Goal: Transaction & Acquisition: Purchase product/service

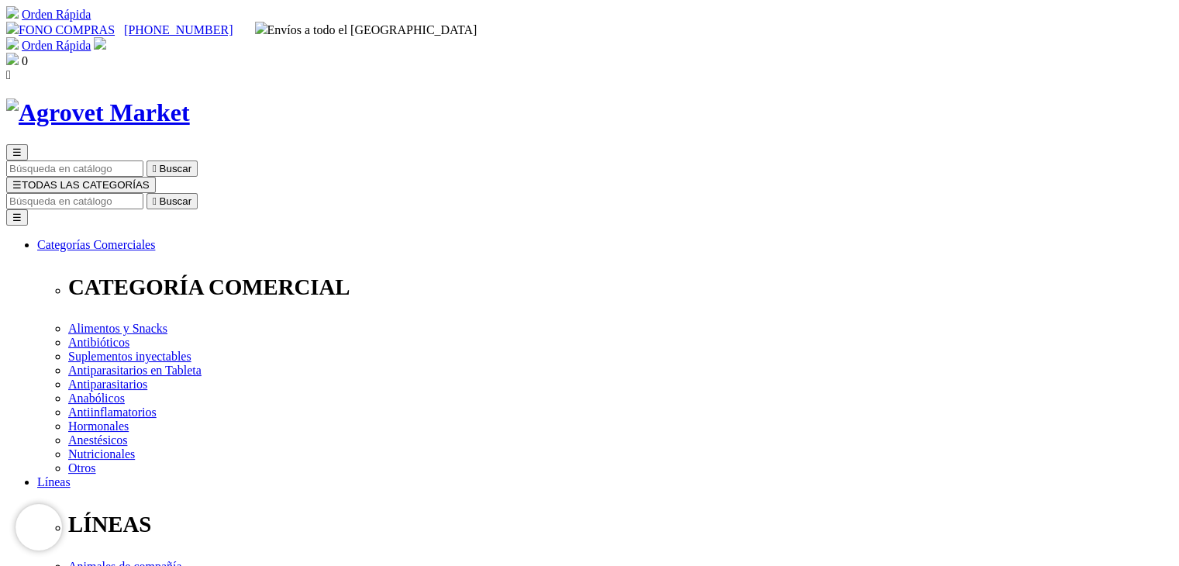
click at [22, 179] on span "☰" at bounding box center [16, 185] width 9 height 12
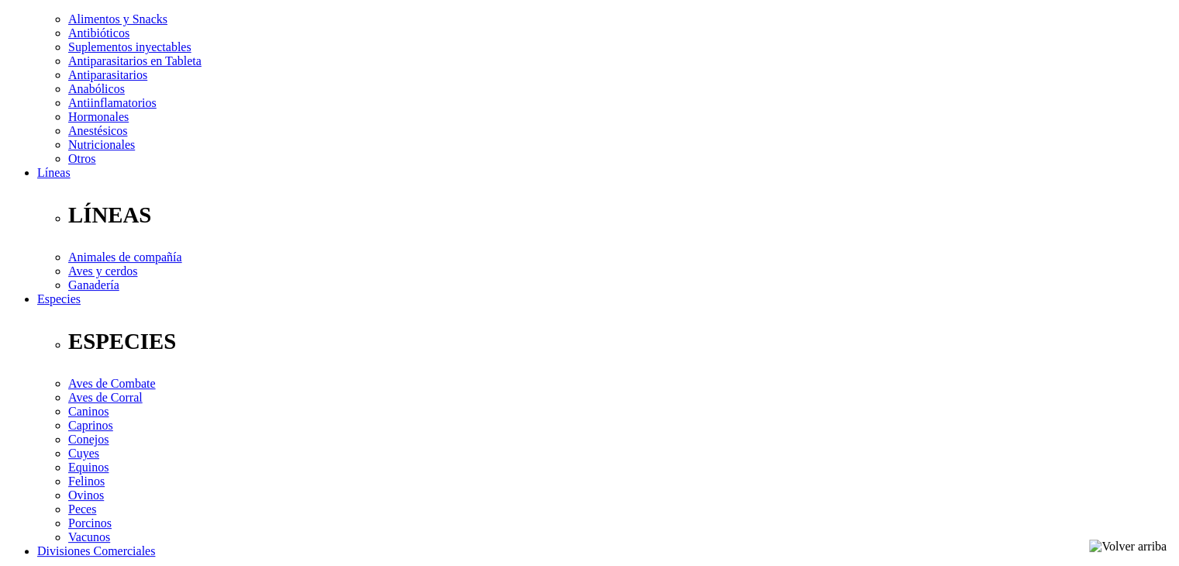
scroll to position [490, 0]
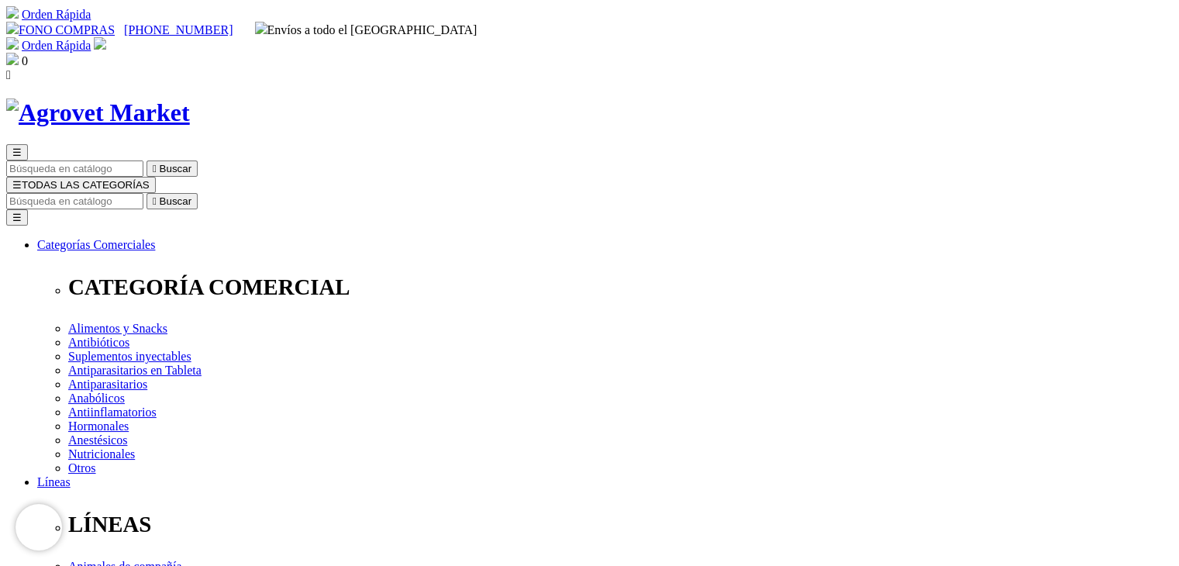
click at [143, 193] on input "Buscar" at bounding box center [74, 201] width 137 height 16
type input "enterovet"
click at [463, 193] on button " Buscar" at bounding box center [488, 201] width 51 height 16
click at [143, 193] on input "enterovet" at bounding box center [74, 201] width 137 height 16
click at [157, 195] on icon "" at bounding box center [155, 201] width 4 height 12
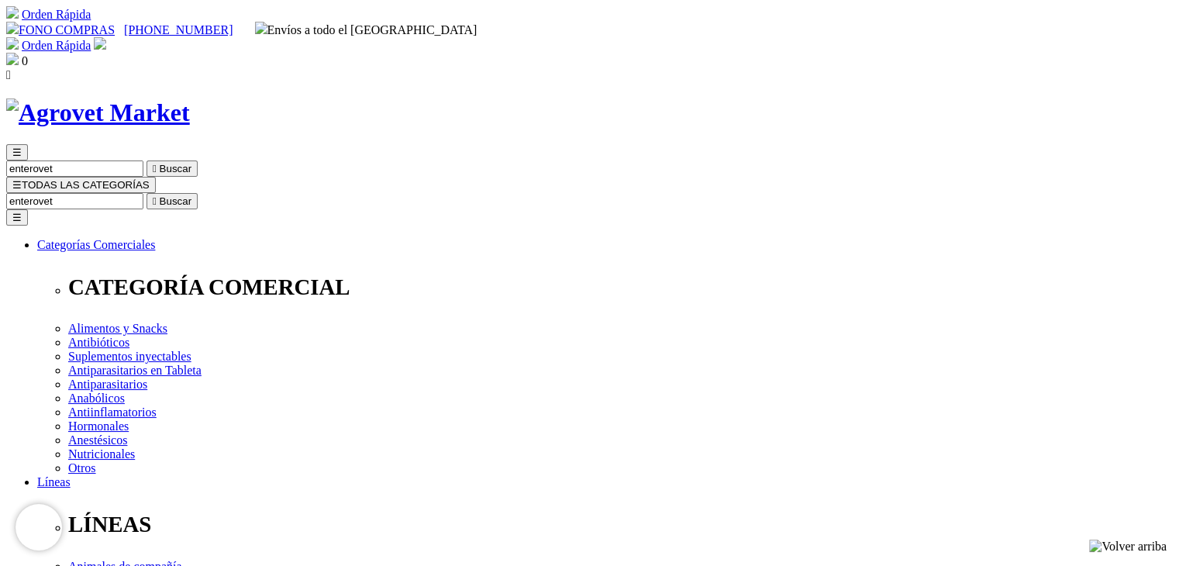
click at [143, 193] on input "Buscar" at bounding box center [74, 201] width 137 height 16
type input "hepato jet"
click at [463, 193] on button " Buscar" at bounding box center [488, 201] width 51 height 16
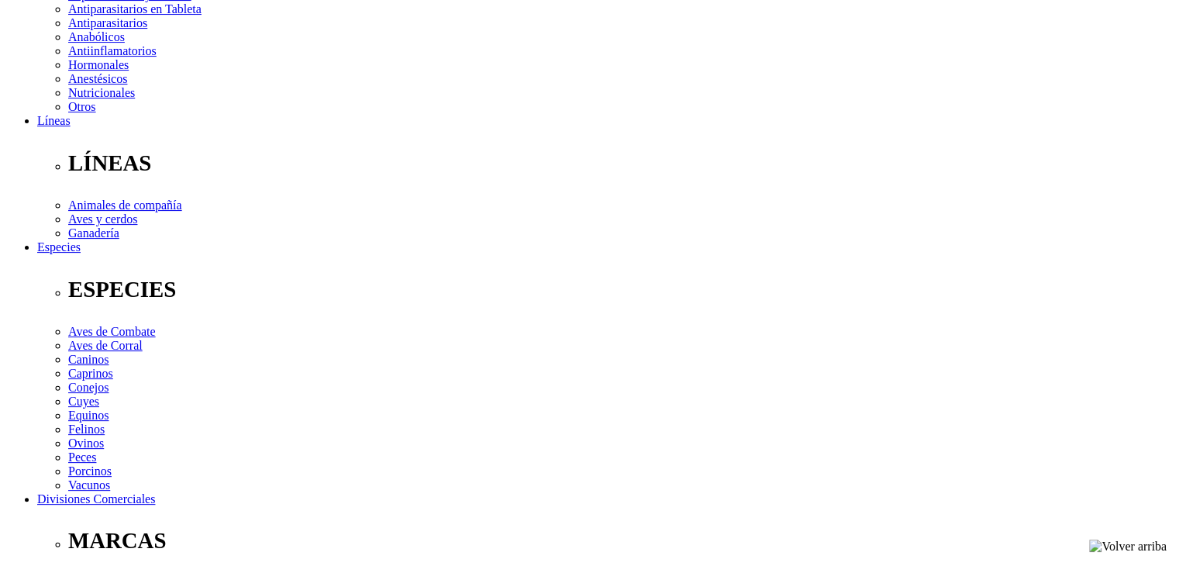
scroll to position [181, 0]
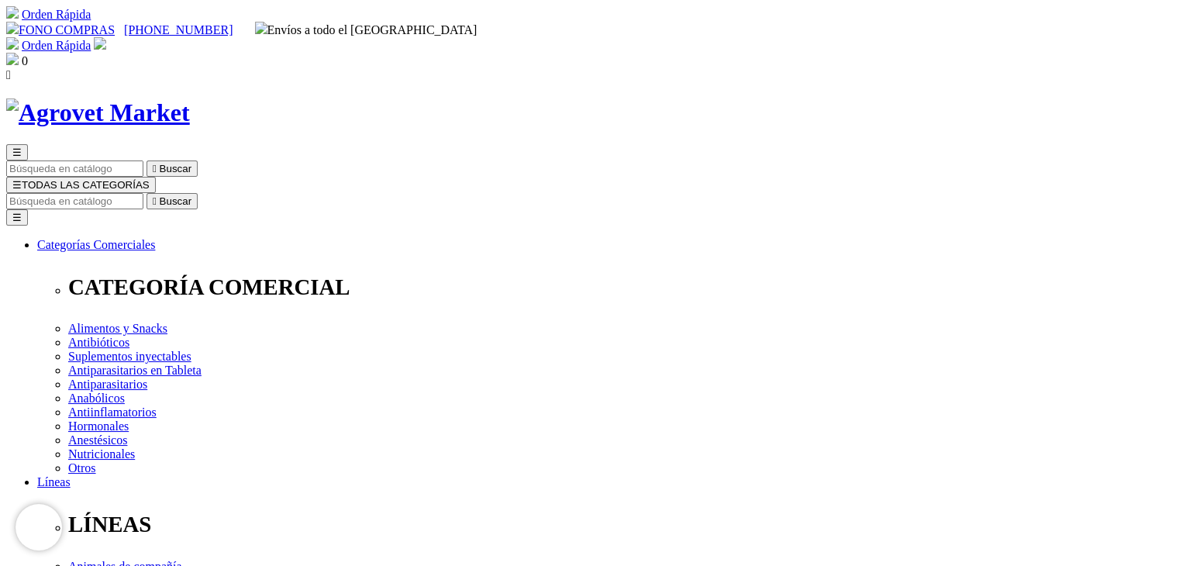
click at [143, 193] on input "Buscar" at bounding box center [74, 201] width 137 height 16
type input "cotasal b12"
click at [235, 193] on button " Buscar" at bounding box center [260, 201] width 51 height 16
click at [143, 193] on input "cotasal b12" at bounding box center [74, 201] width 137 height 16
drag, startPoint x: 896, startPoint y: 71, endPoint x: 807, endPoint y: 79, distance: 89.5
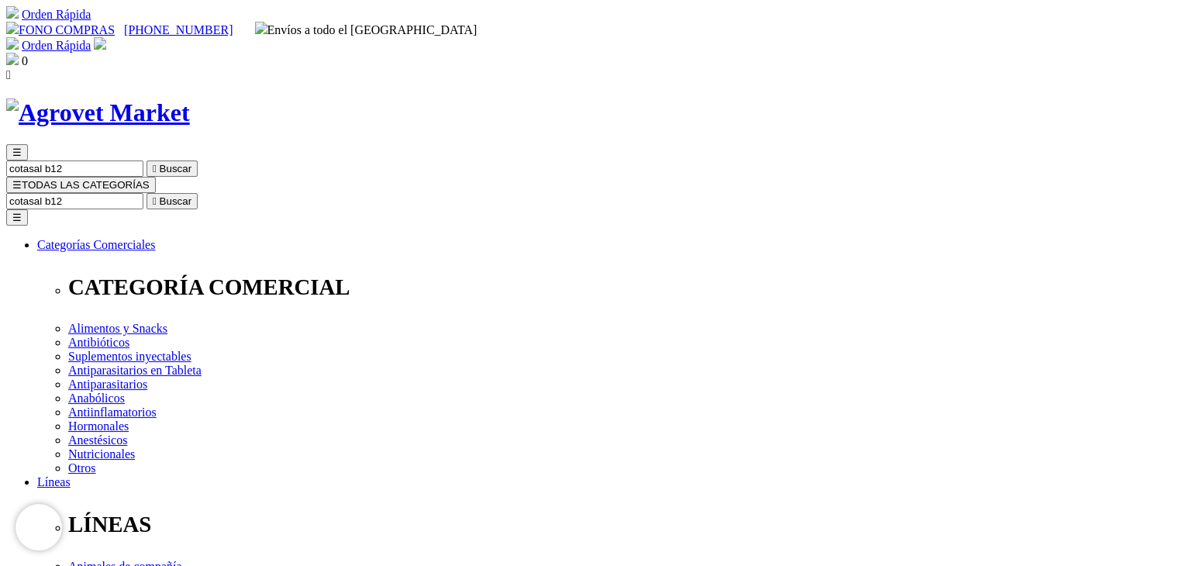
click at [143, 193] on input "cotasal b12" at bounding box center [74, 201] width 137 height 16
type input "hema"
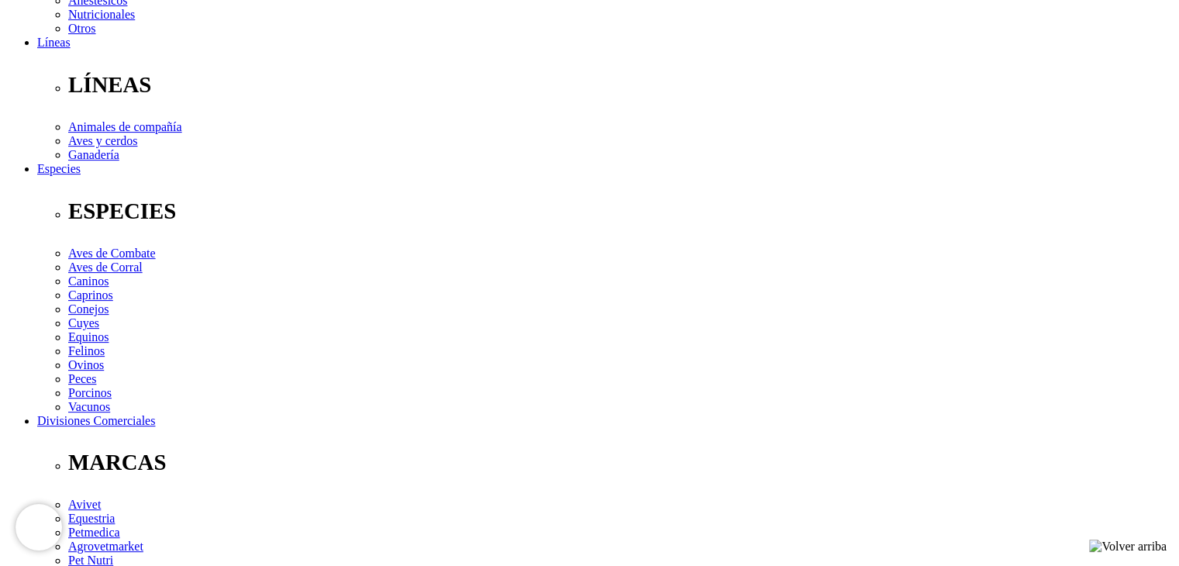
scroll to position [543, 0]
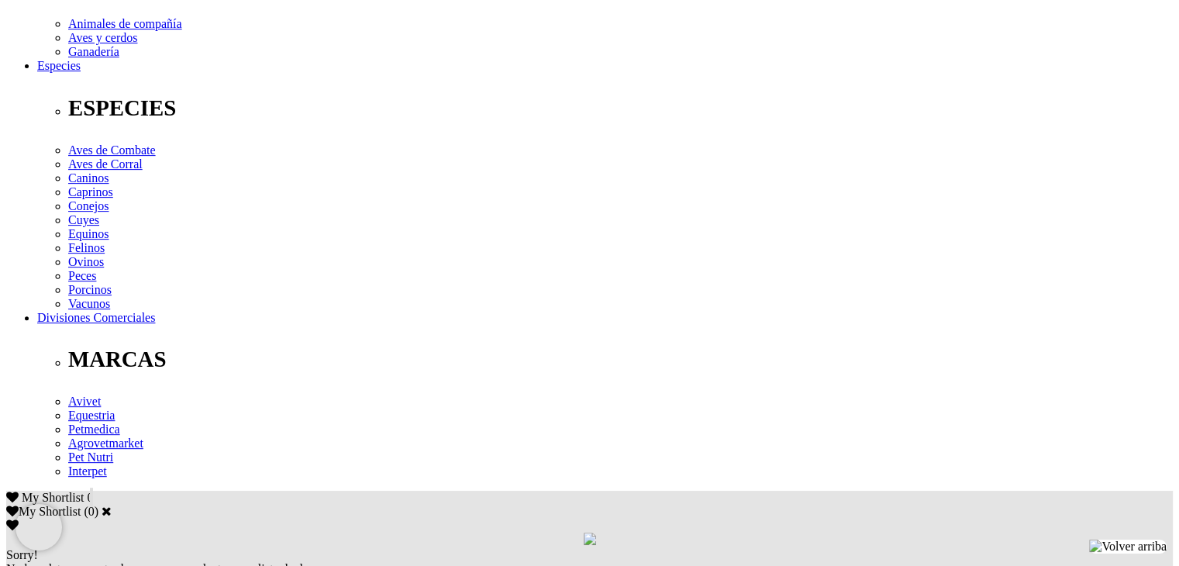
drag, startPoint x: 291, startPoint y: 253, endPoint x: 326, endPoint y: 252, distance: 34.9
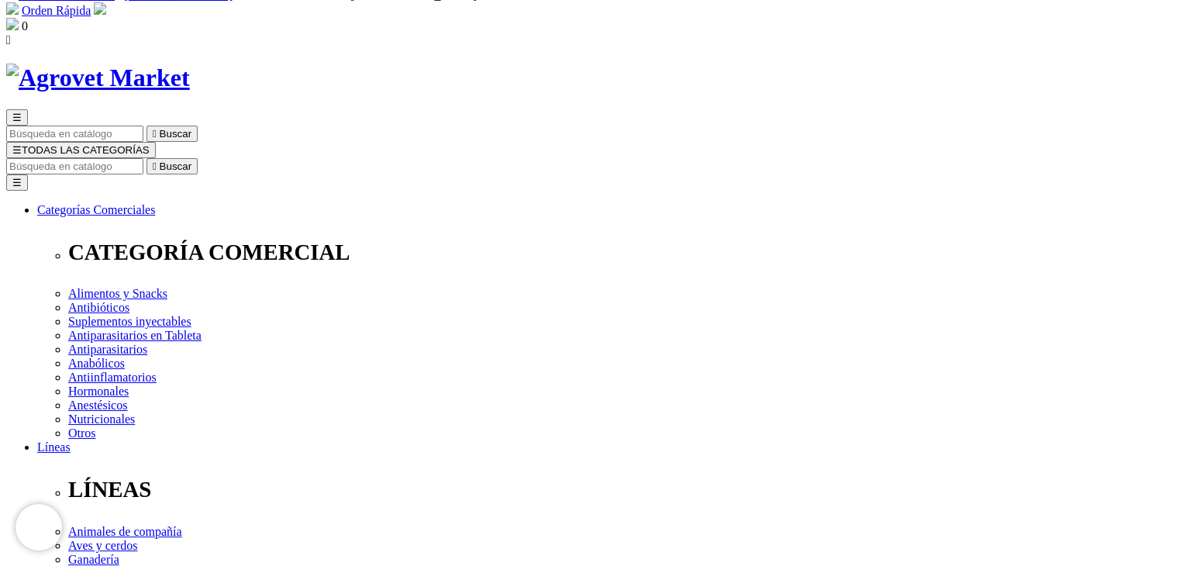
scroll to position [0, 0]
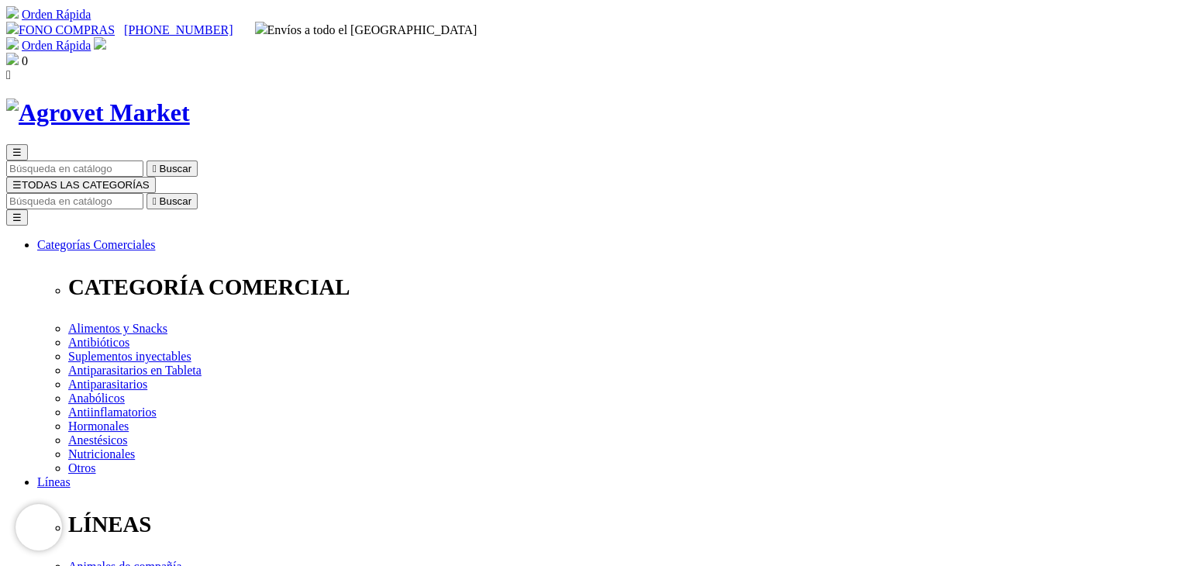
click at [143, 193] on input "Buscar" at bounding box center [74, 201] width 137 height 16
type input "bovime"
click at [143, 193] on input "Buscar" at bounding box center [74, 201] width 137 height 16
type input "bovimec"
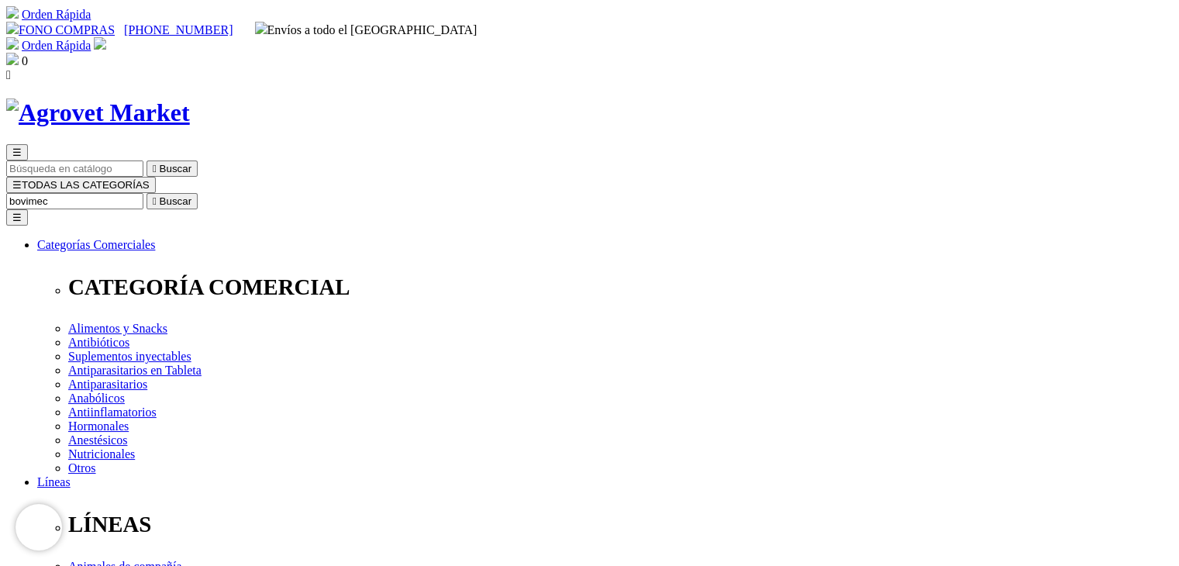
click at [146, 193] on button " Buscar" at bounding box center [171, 201] width 51 height 16
click at [143, 193] on input "bovimec" at bounding box center [74, 201] width 137 height 16
click at [157, 195] on icon "" at bounding box center [155, 201] width 4 height 12
drag, startPoint x: 0, startPoint y: 0, endPoint x: 941, endPoint y: 77, distance: 944.1
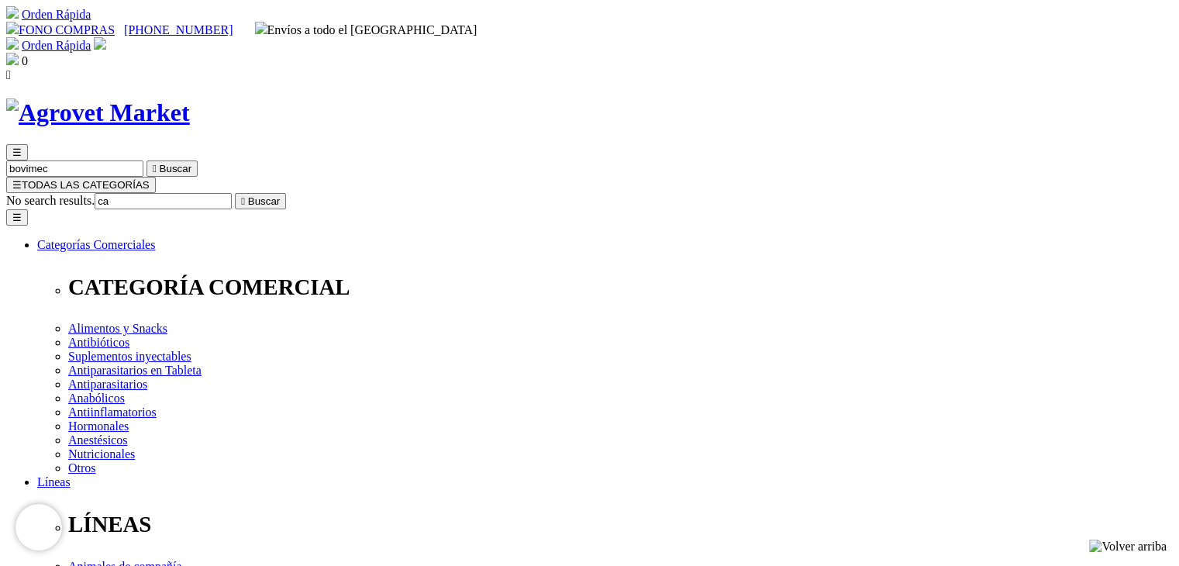
type input "c"
type input "hemato"
click at [143, 193] on input "Buscar" at bounding box center [74, 201] width 137 height 16
type input "vetocam"
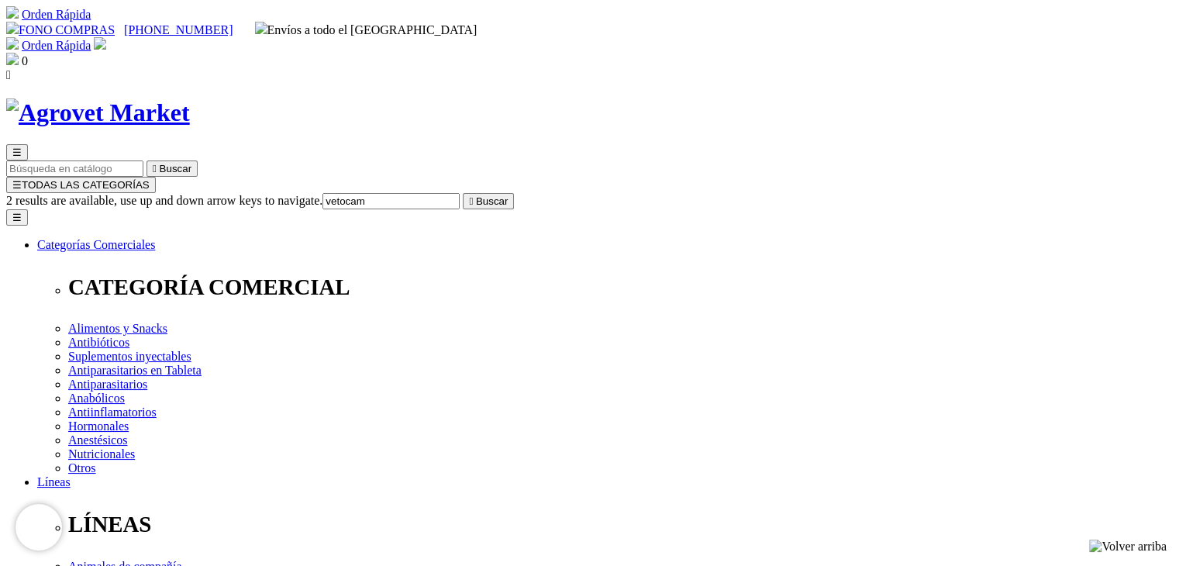
drag, startPoint x: 530, startPoint y: 99, endPoint x: 524, endPoint y: 106, distance: 9.3
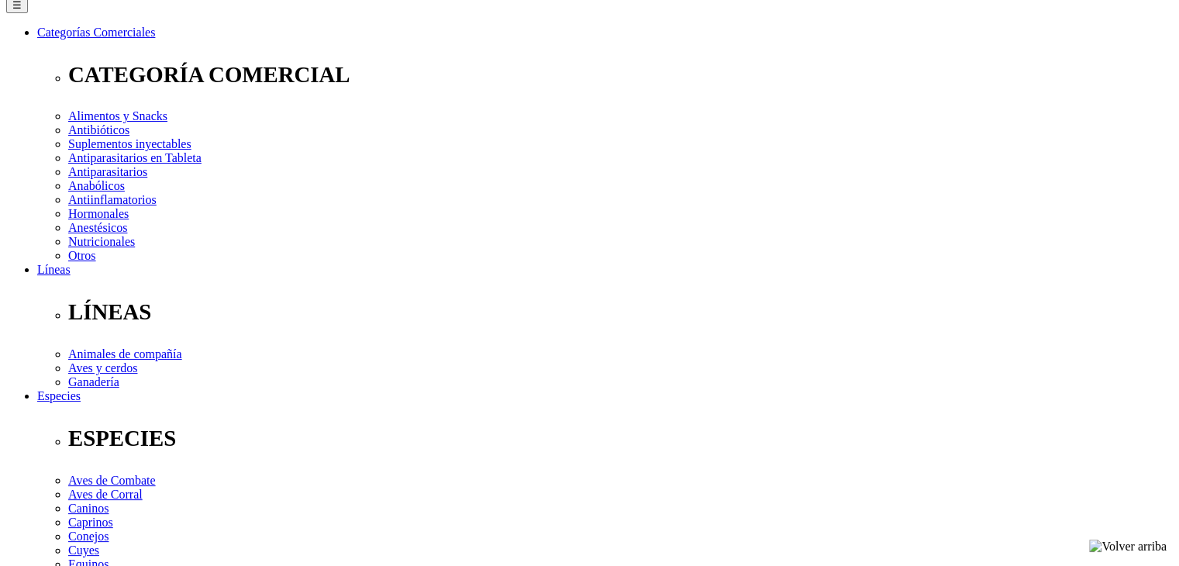
scroll to position [181, 0]
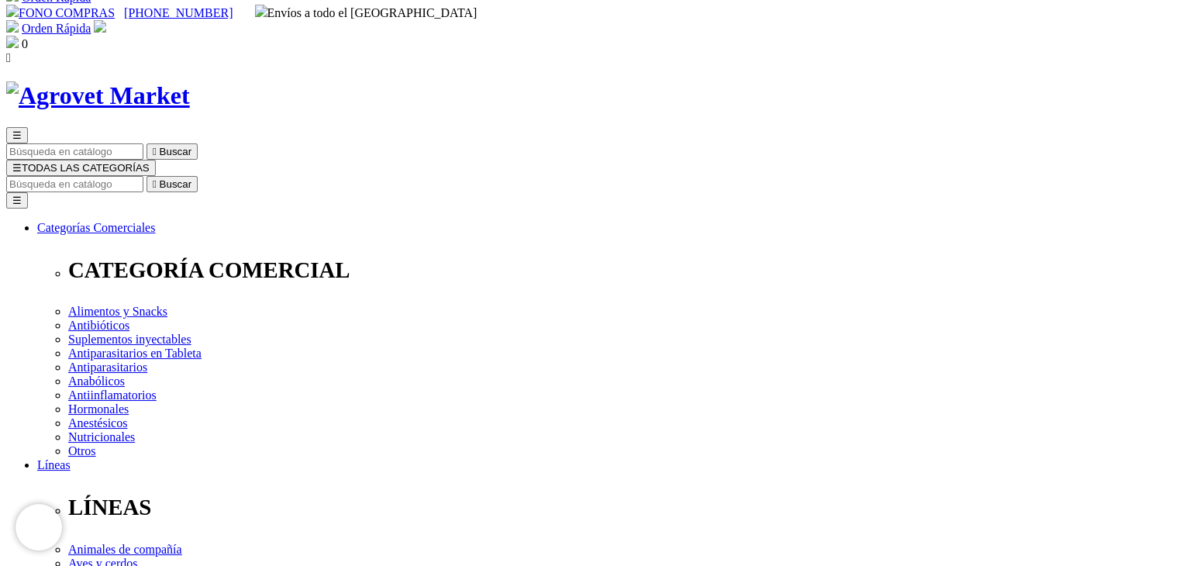
scroll to position [0, 0]
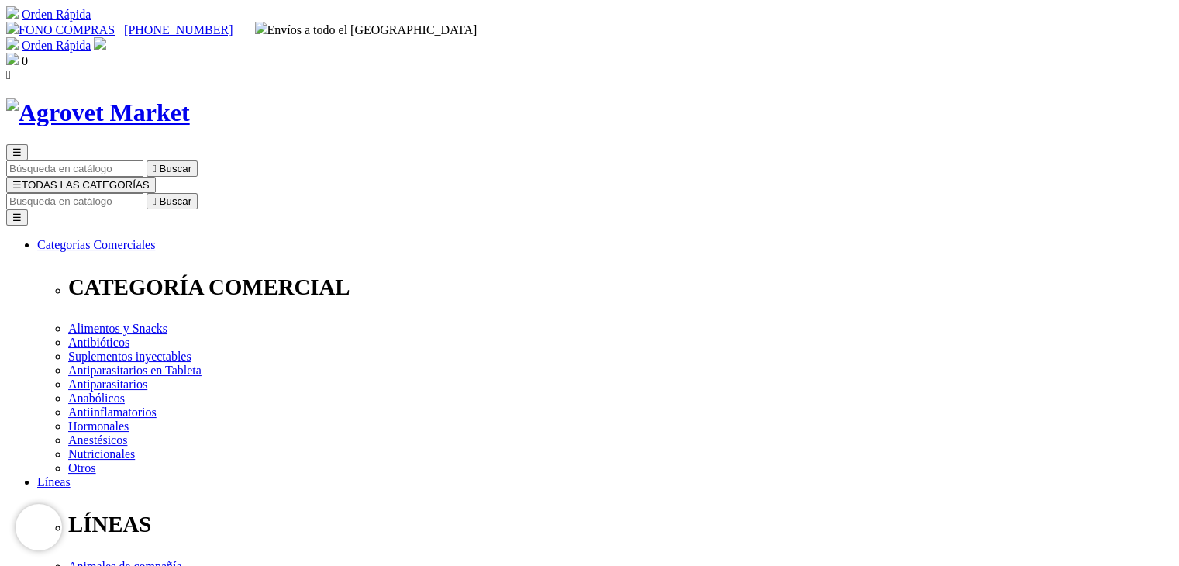
click at [143, 193] on input "Buscar" at bounding box center [74, 201] width 137 height 16
type input "hepatofos b12"
click at [235, 193] on button " Buscar" at bounding box center [260, 201] width 51 height 16
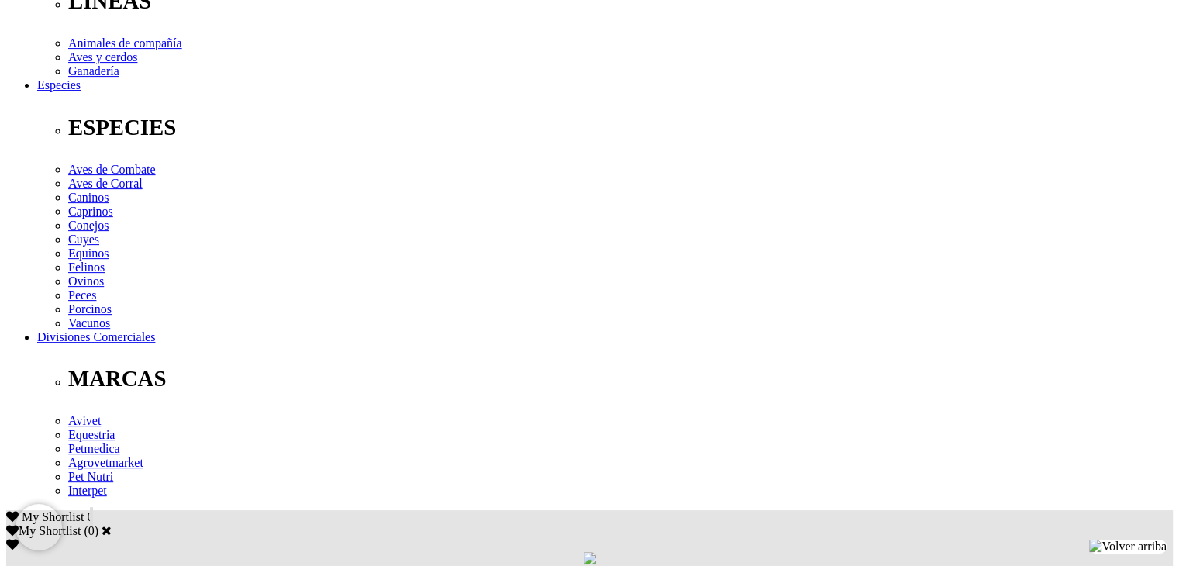
scroll to position [543, 0]
